Goal: Information Seeking & Learning: Learn about a topic

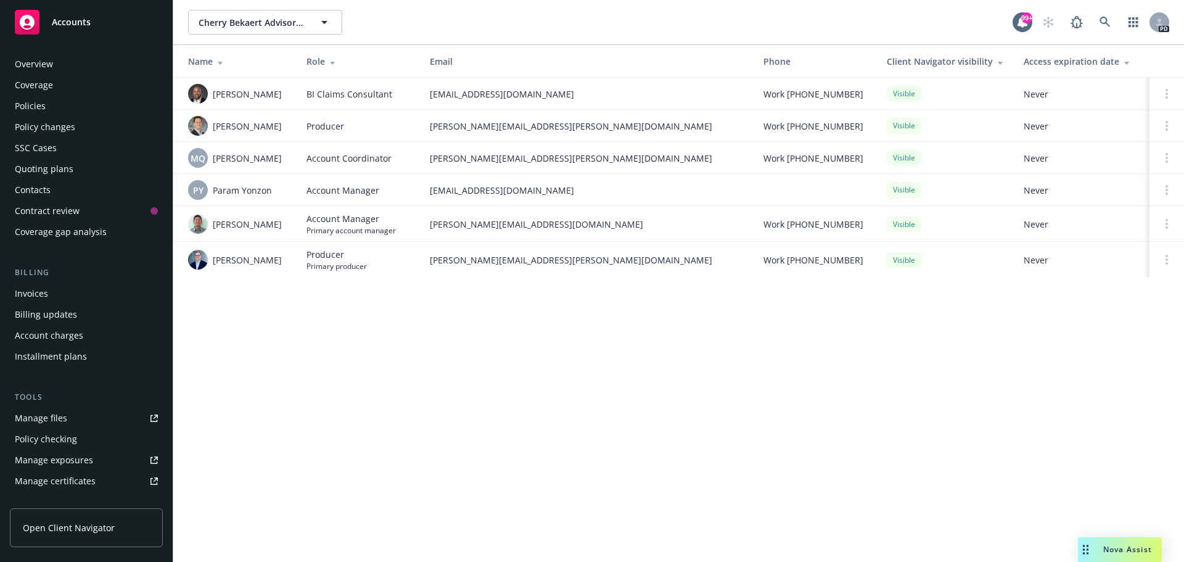
click at [30, 99] on div "Policies" at bounding box center [30, 106] width 31 height 20
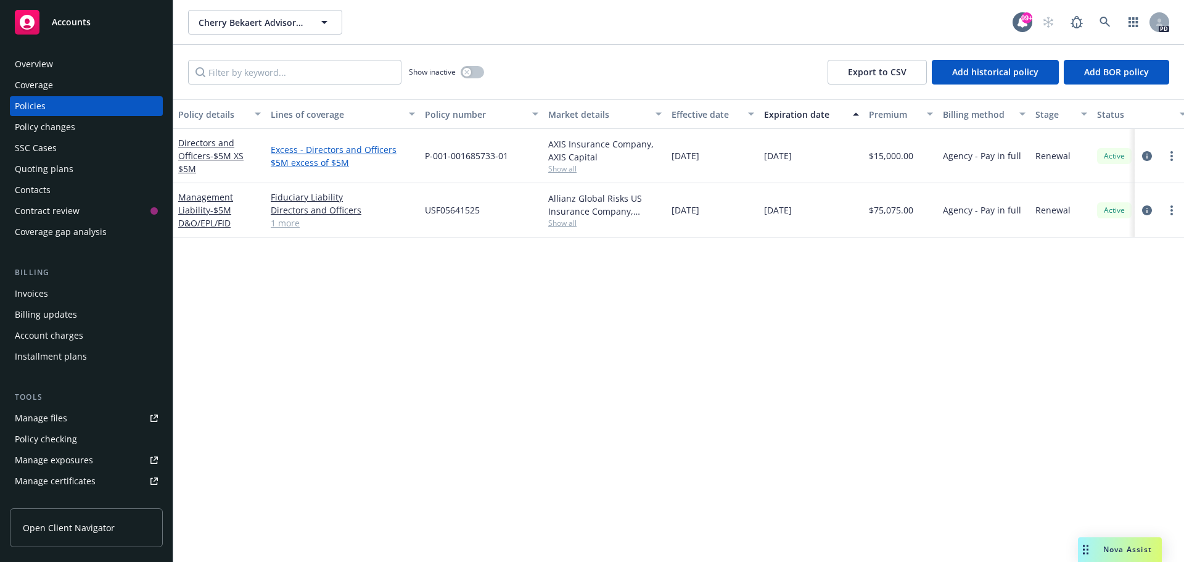
click at [326, 152] on link "Excess - Directors and Officers $5M excess of $5M" at bounding box center [343, 156] width 144 height 26
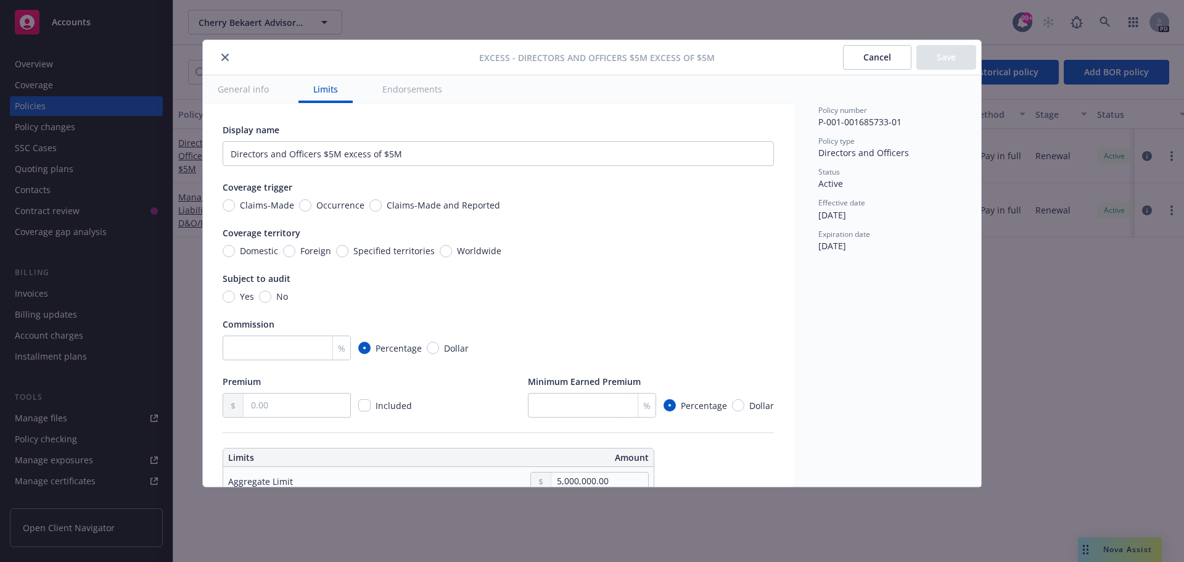
click at [856, 60] on button "Cancel" at bounding box center [877, 57] width 68 height 25
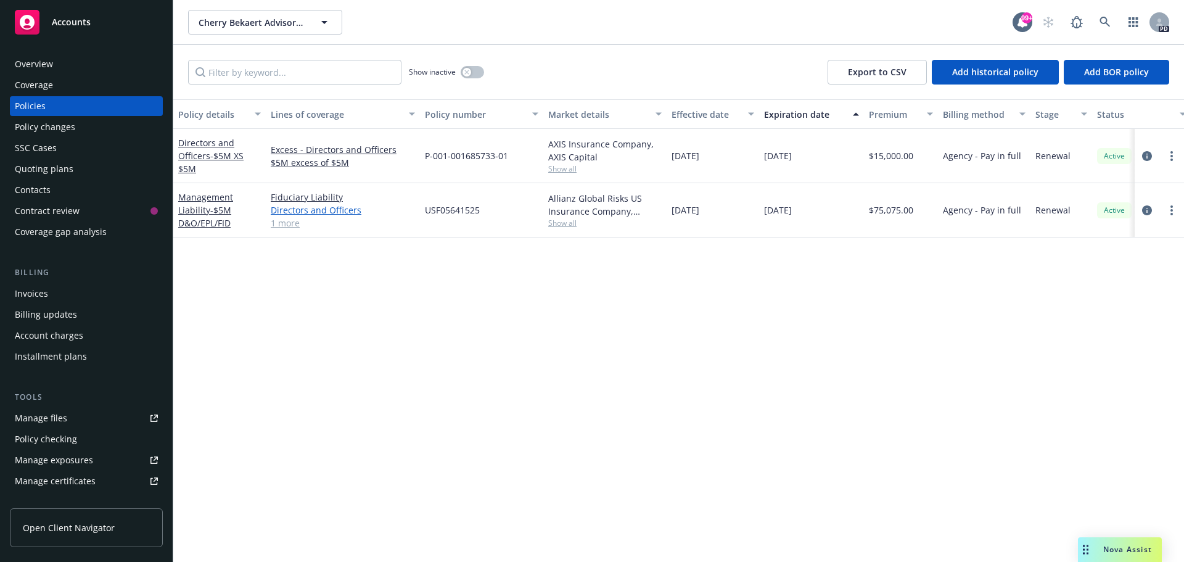
click at [323, 213] on link "Directors and Officers" at bounding box center [343, 210] width 144 height 13
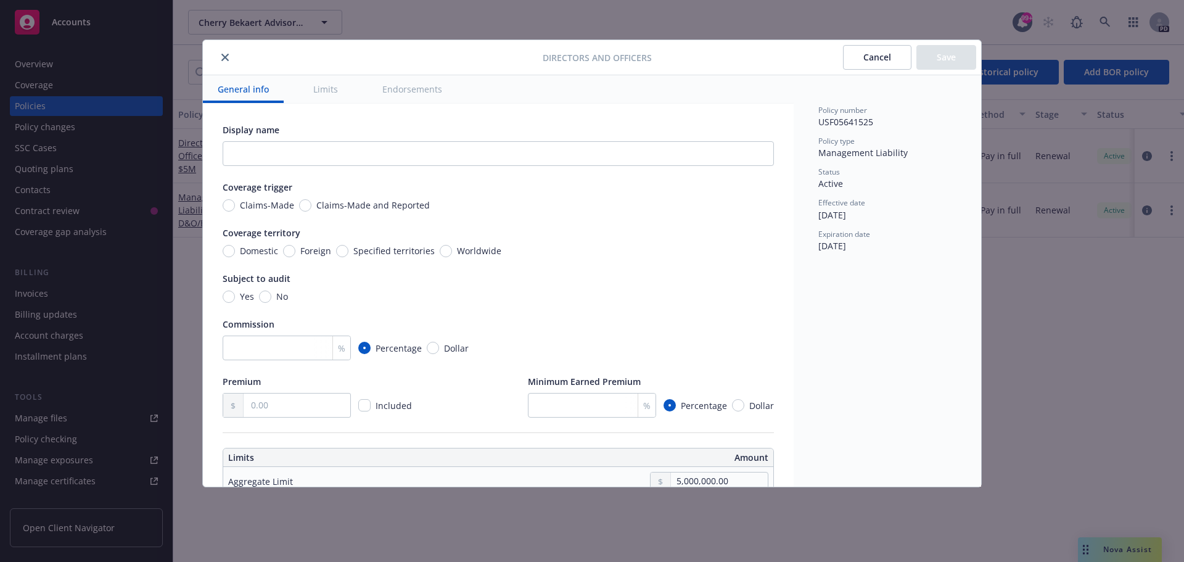
click at [883, 53] on button "Cancel" at bounding box center [877, 57] width 68 height 25
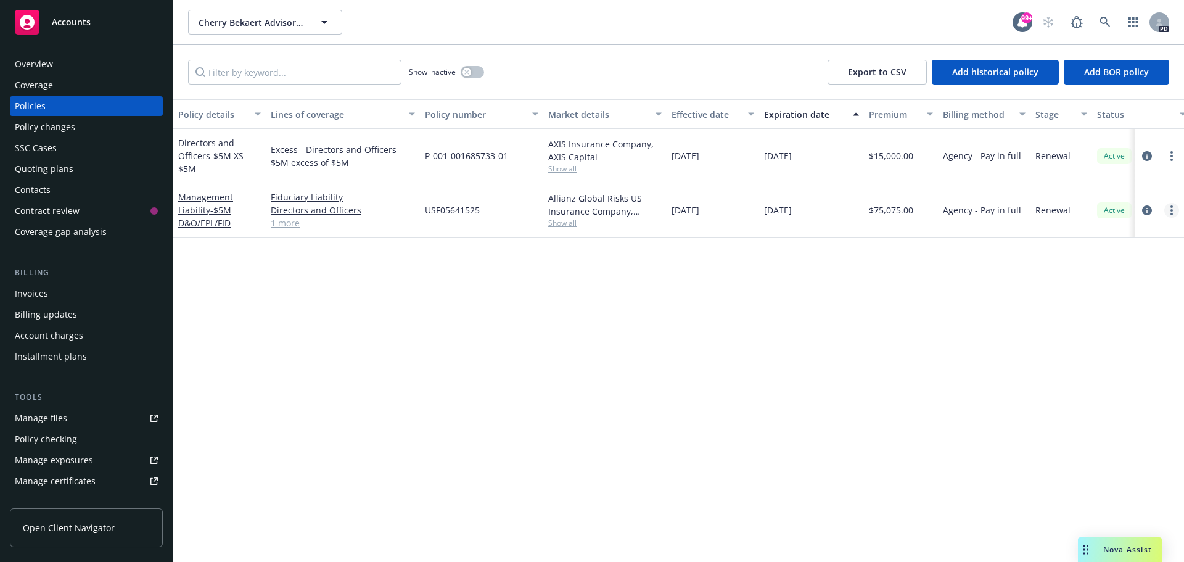
click at [1174, 210] on link "more" at bounding box center [1172, 210] width 15 height 15
click at [207, 214] on link "Management Liability - $5M D&O/EPL/FID" at bounding box center [205, 210] width 55 height 38
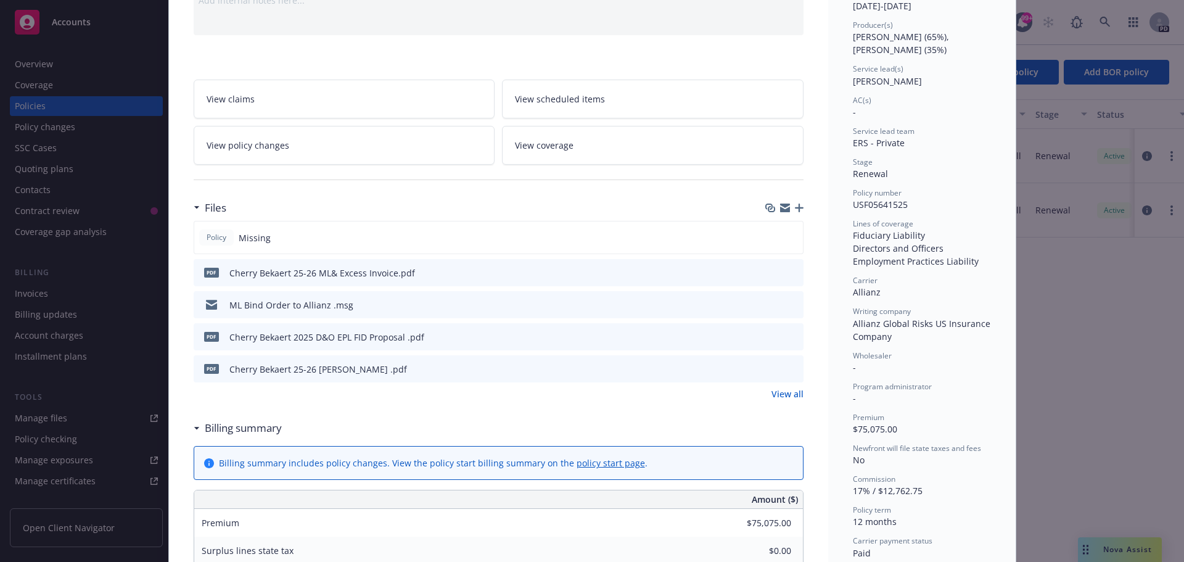
scroll to position [130, 0]
